Goal: Task Accomplishment & Management: Complete application form

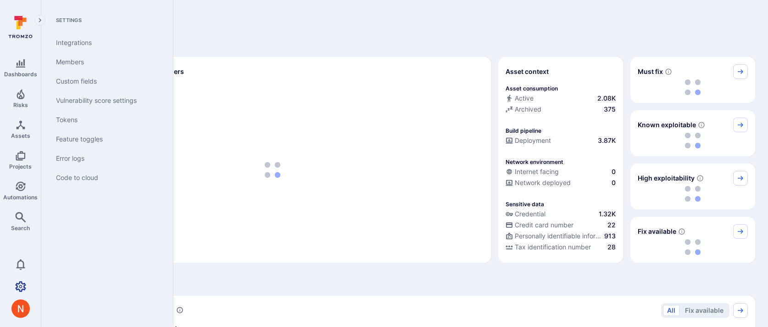
click at [22, 284] on icon "Settings" at bounding box center [20, 286] width 11 height 11
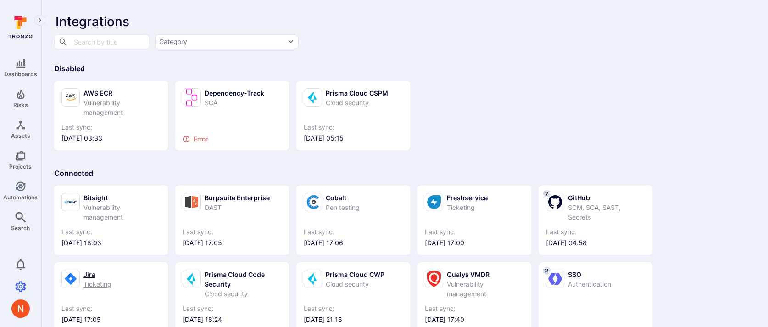
click at [134, 278] on div "Jira Ticketing" at bounding box center [110, 278] width 99 height 19
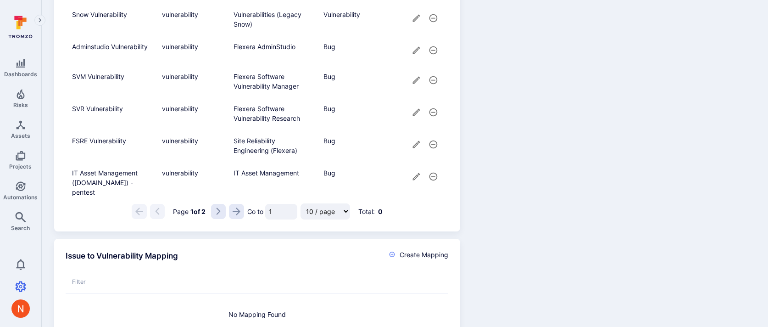
click at [218, 215] on icon "Go to the next page" at bounding box center [219, 211] width 8 height 8
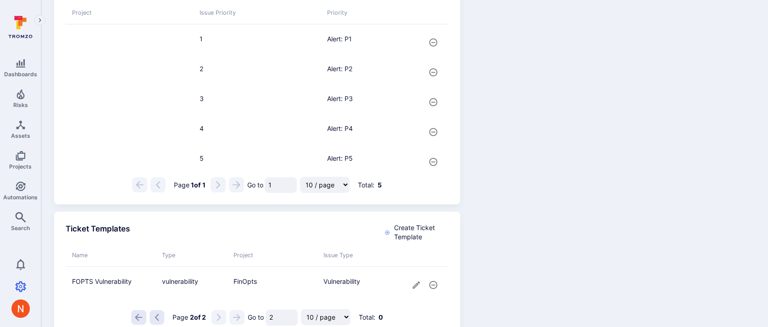
scroll to position [644, 0]
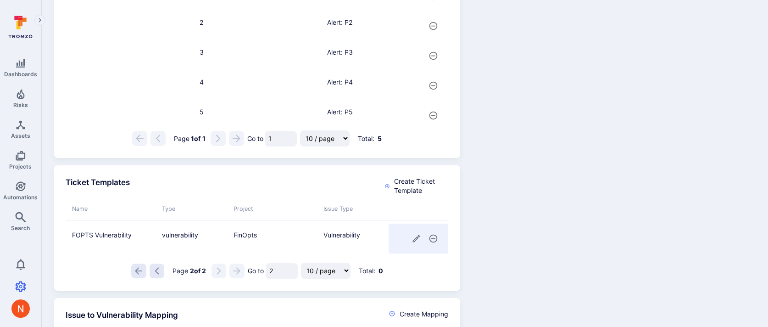
click at [414, 241] on icon "cell for" at bounding box center [417, 239] width 10 height 10
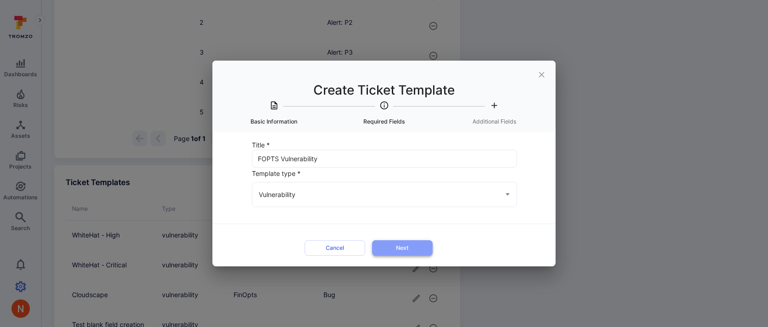
click at [400, 249] on button "Next" at bounding box center [402, 247] width 61 height 15
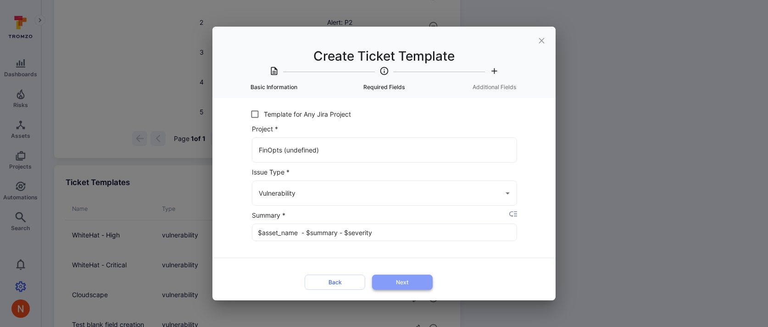
click at [389, 281] on button "Next" at bounding box center [402, 281] width 61 height 15
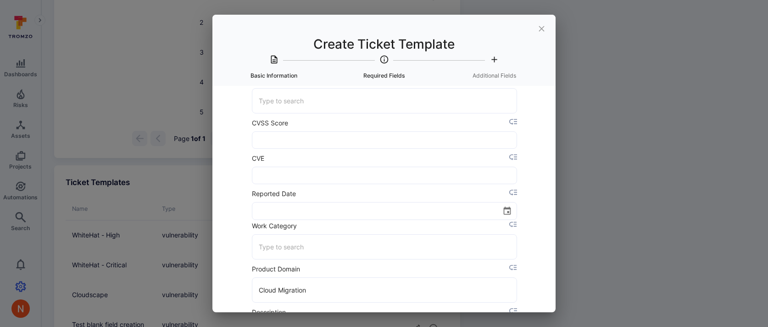
scroll to position [417, 0]
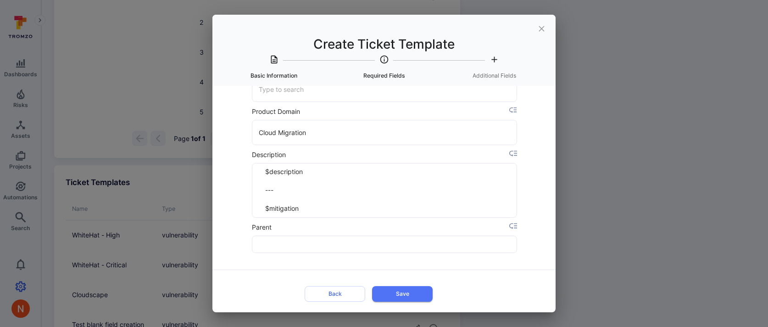
click at [625, 229] on div "Create Ticket Template Basic Information Required Fields Additional Fields Titl…" at bounding box center [384, 163] width 768 height 327
click at [538, 23] on button "close" at bounding box center [541, 28] width 21 height 21
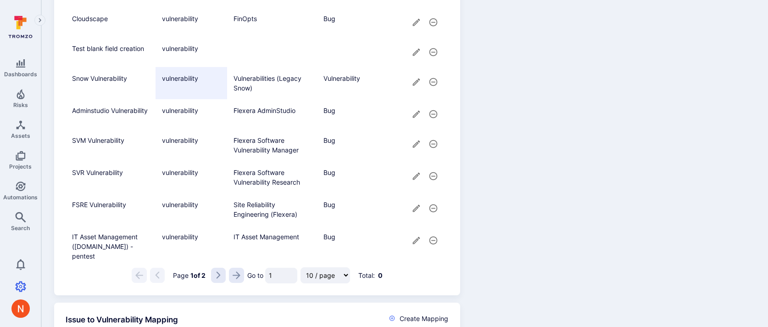
scroll to position [1027, 0]
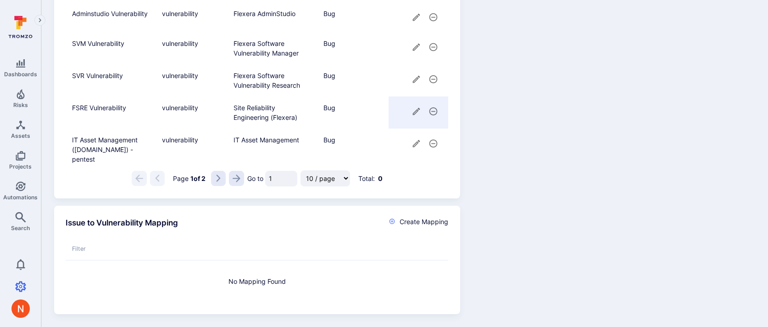
click at [414, 112] on icon "cell for" at bounding box center [417, 111] width 10 height 10
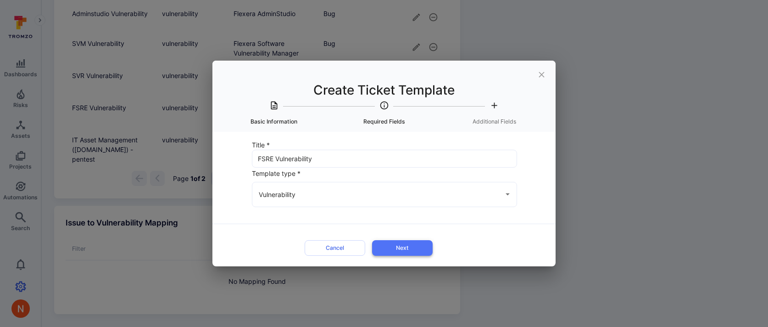
click at [397, 246] on button "Next" at bounding box center [402, 247] width 61 height 15
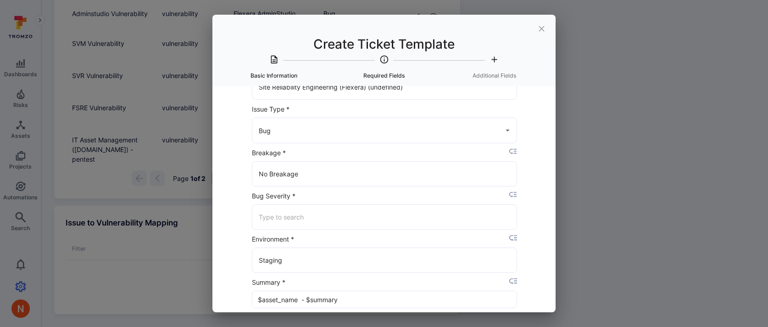
scroll to position [106, 0]
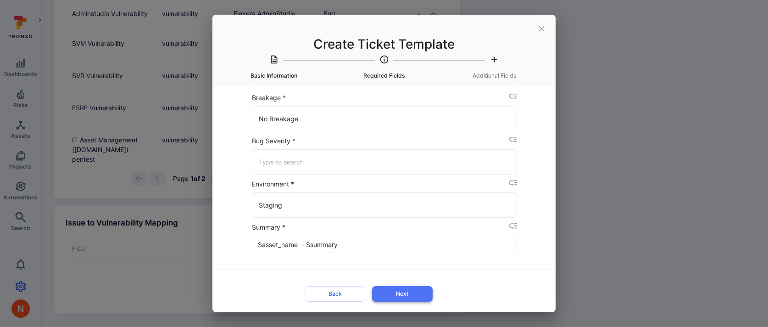
click at [387, 292] on button "Next" at bounding box center [402, 293] width 61 height 15
click at [337, 162] on input "Bug Severity *" at bounding box center [385, 162] width 256 height 16
click at [314, 189] on li "Critical" at bounding box center [384, 196] width 264 height 15
type input "Critical"
click at [395, 290] on button "Next" at bounding box center [402, 293] width 61 height 15
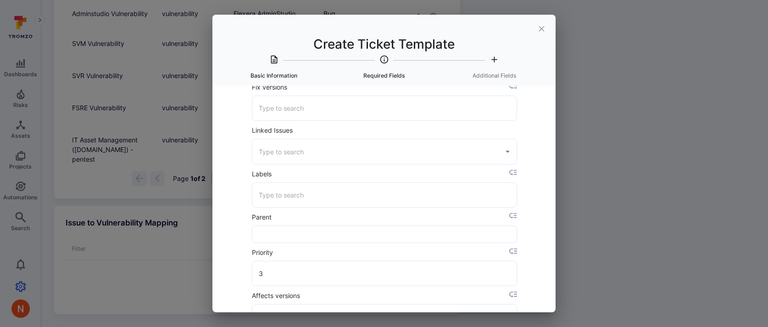
scroll to position [1683, 0]
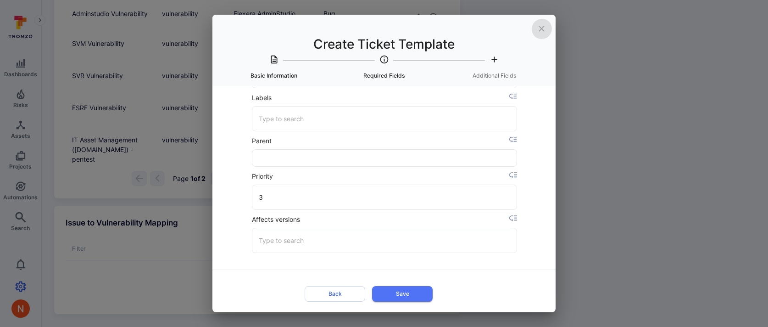
click at [546, 22] on button "close" at bounding box center [541, 28] width 21 height 21
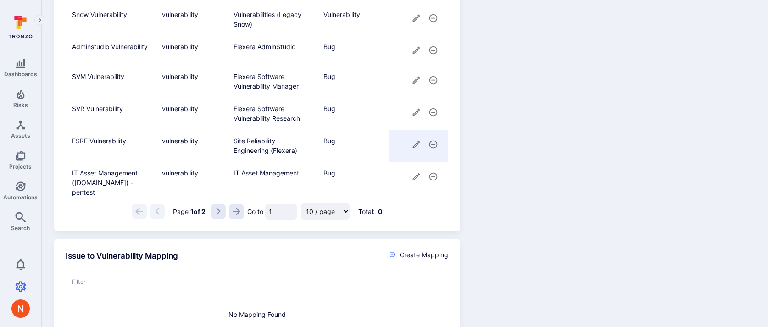
scroll to position [959, 0]
